Goal: Navigation & Orientation: Find specific page/section

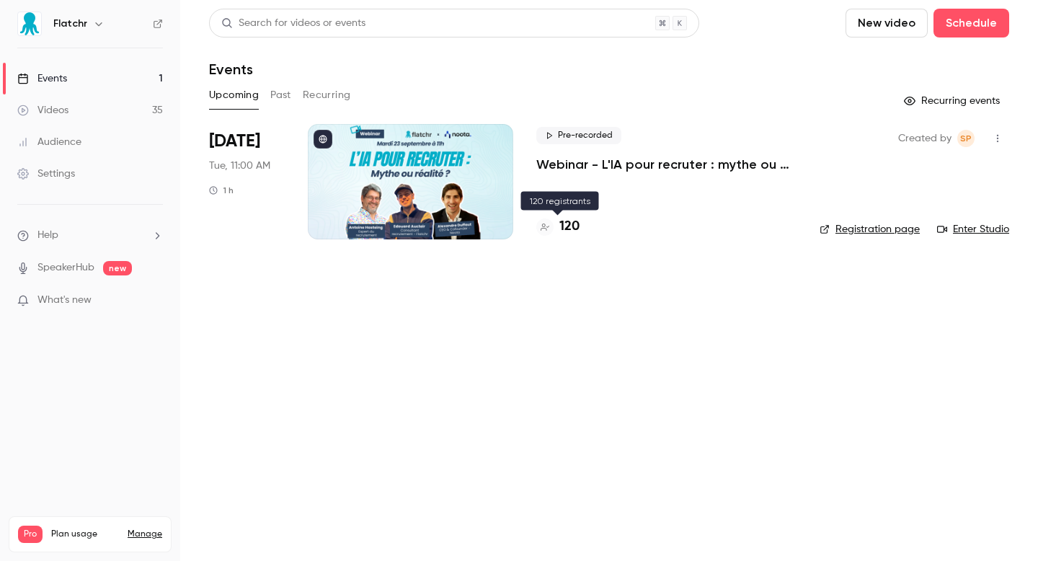
click at [567, 229] on h4 "120" at bounding box center [570, 226] width 20 height 19
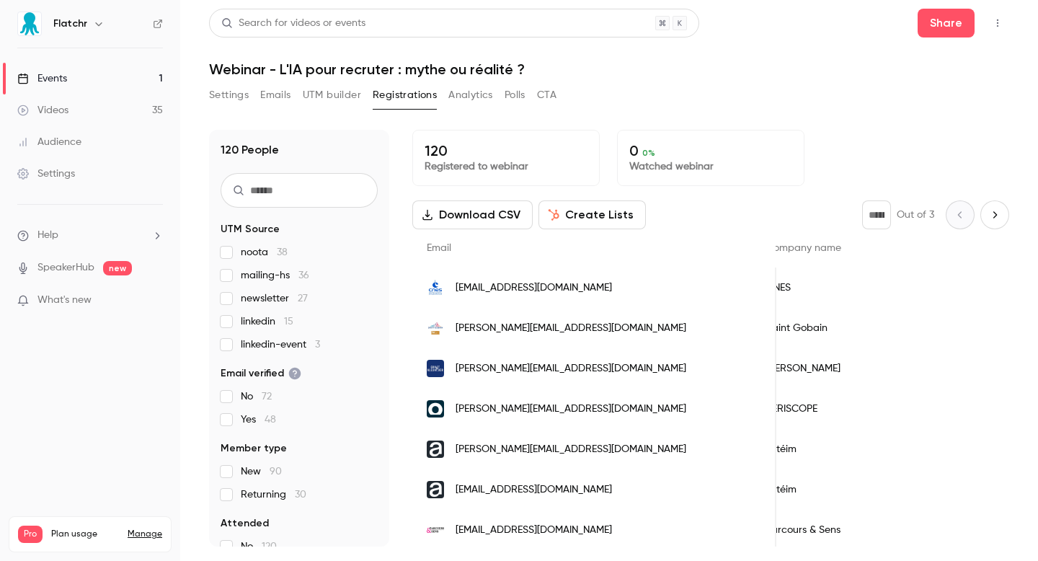
click at [108, 78] on link "Events 1" at bounding box center [90, 79] width 180 height 32
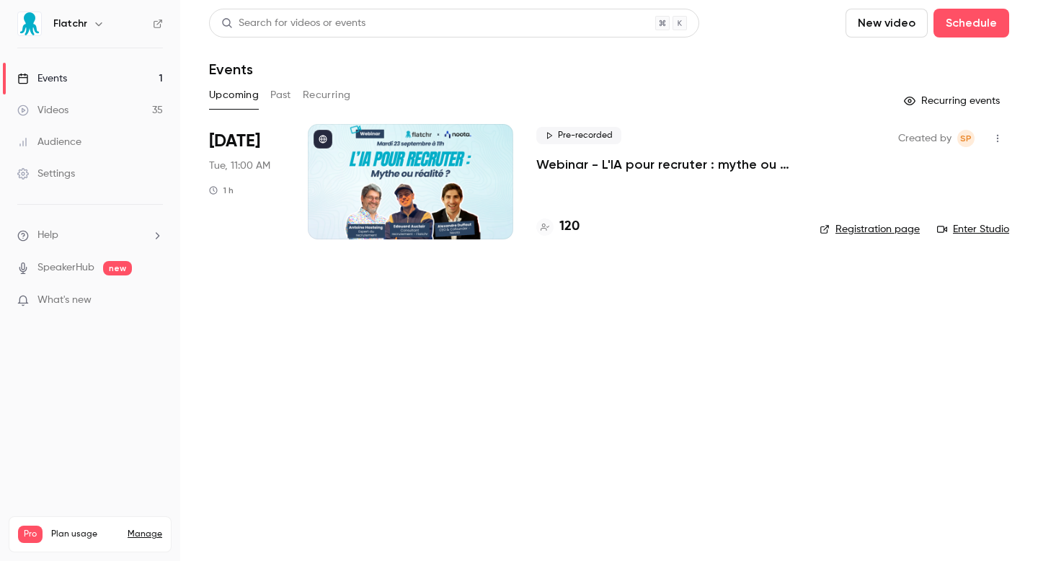
click at [588, 305] on main "Search for videos or events New video Schedule Events Upcoming Past Recurring R…" at bounding box center [609, 280] width 858 height 561
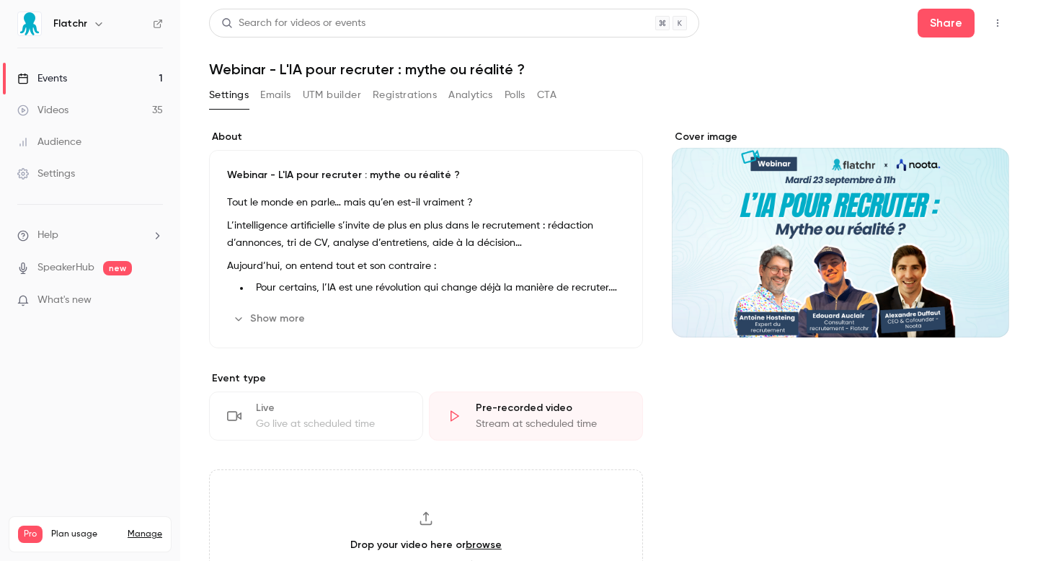
click at [61, 119] on link "Videos 35" at bounding box center [90, 110] width 180 height 32
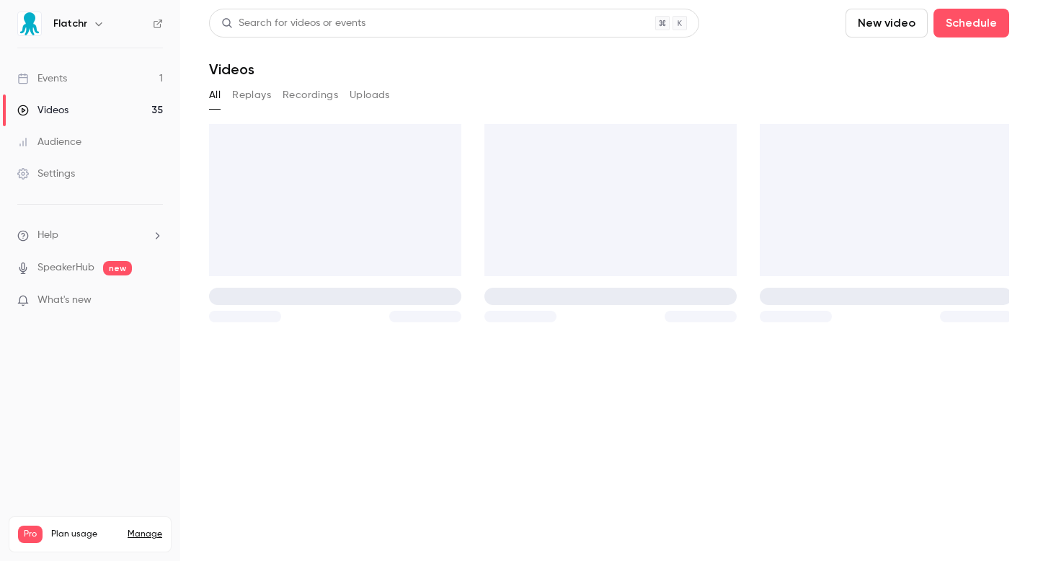
click at [87, 86] on link "Events 1" at bounding box center [90, 79] width 180 height 32
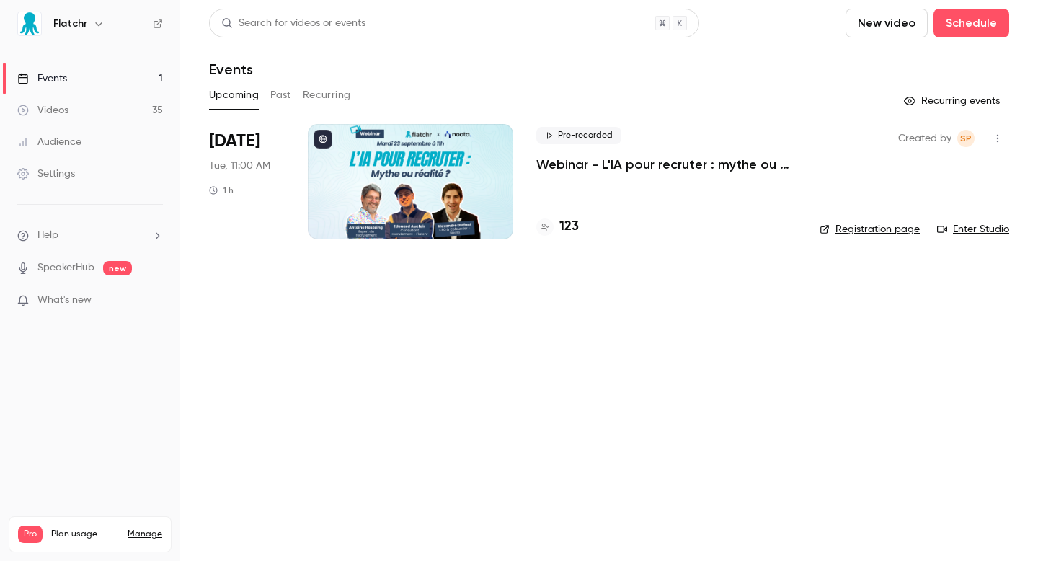
click at [87, 86] on link "Events 1" at bounding box center [90, 79] width 180 height 32
